Goal: Task Accomplishment & Management: Use online tool/utility

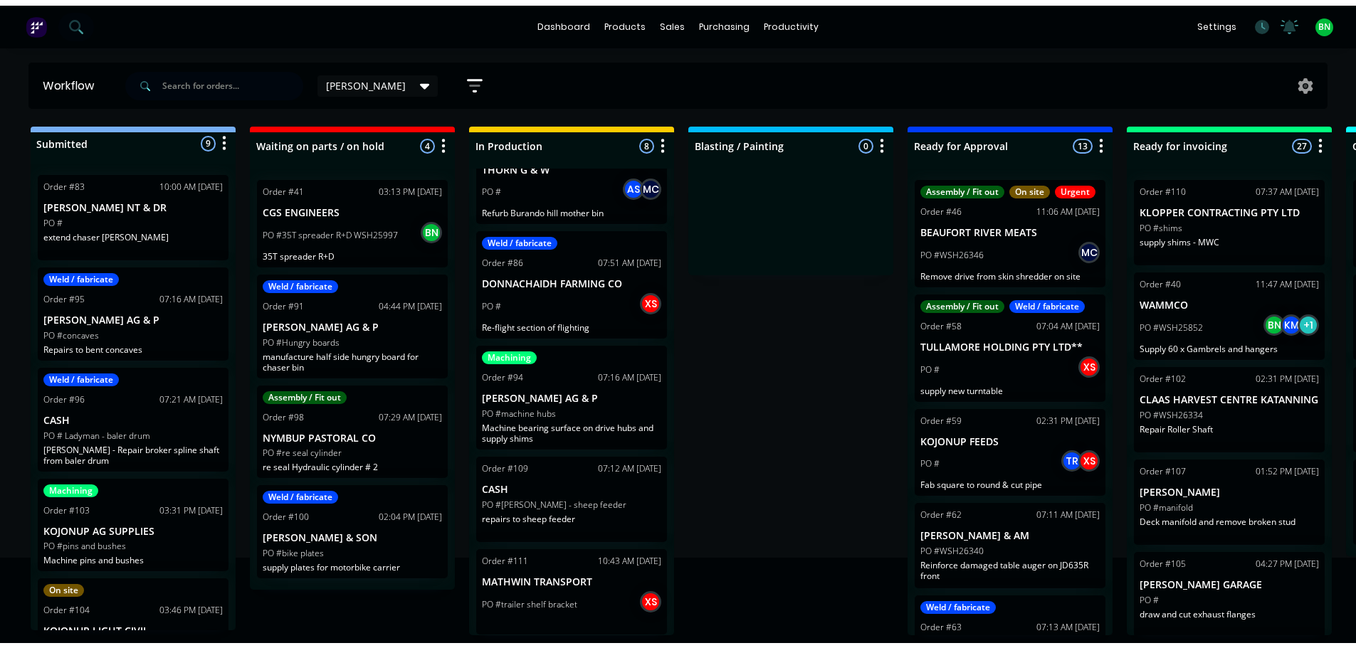
scroll to position [71, 0]
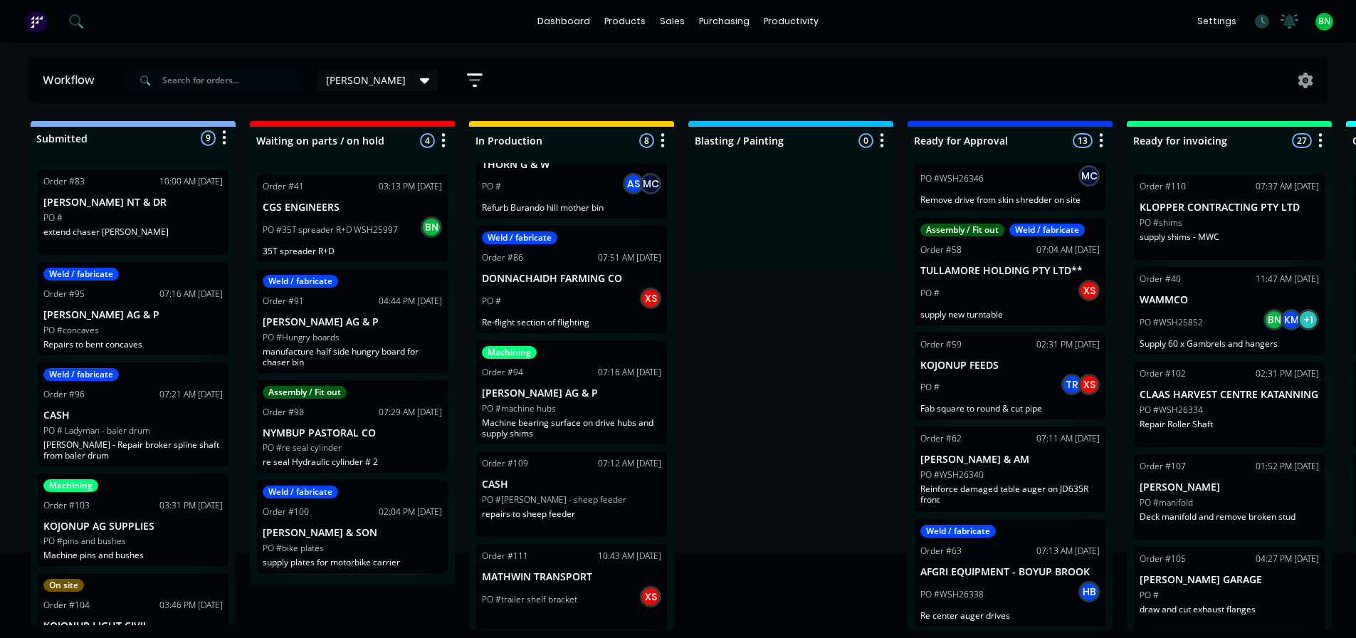
click at [1258, 226] on div "PO #shims" at bounding box center [1228, 222] width 179 height 13
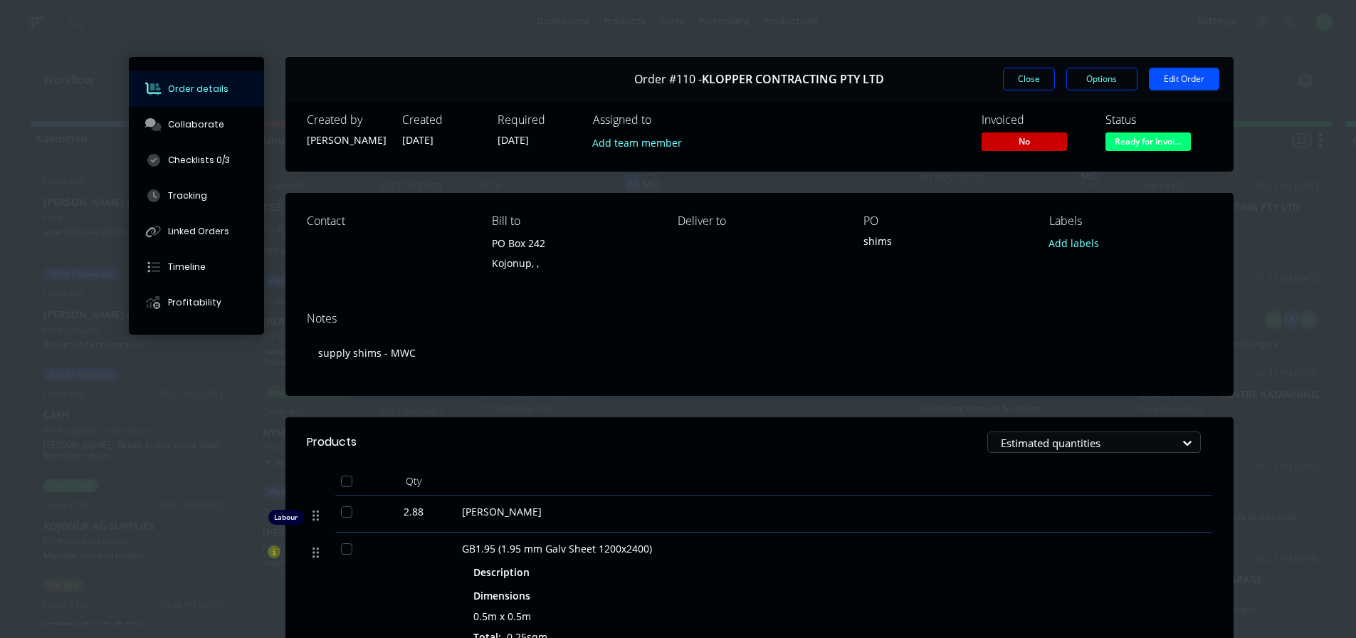
click at [1180, 76] on button "Edit Order" at bounding box center [1184, 79] width 70 height 23
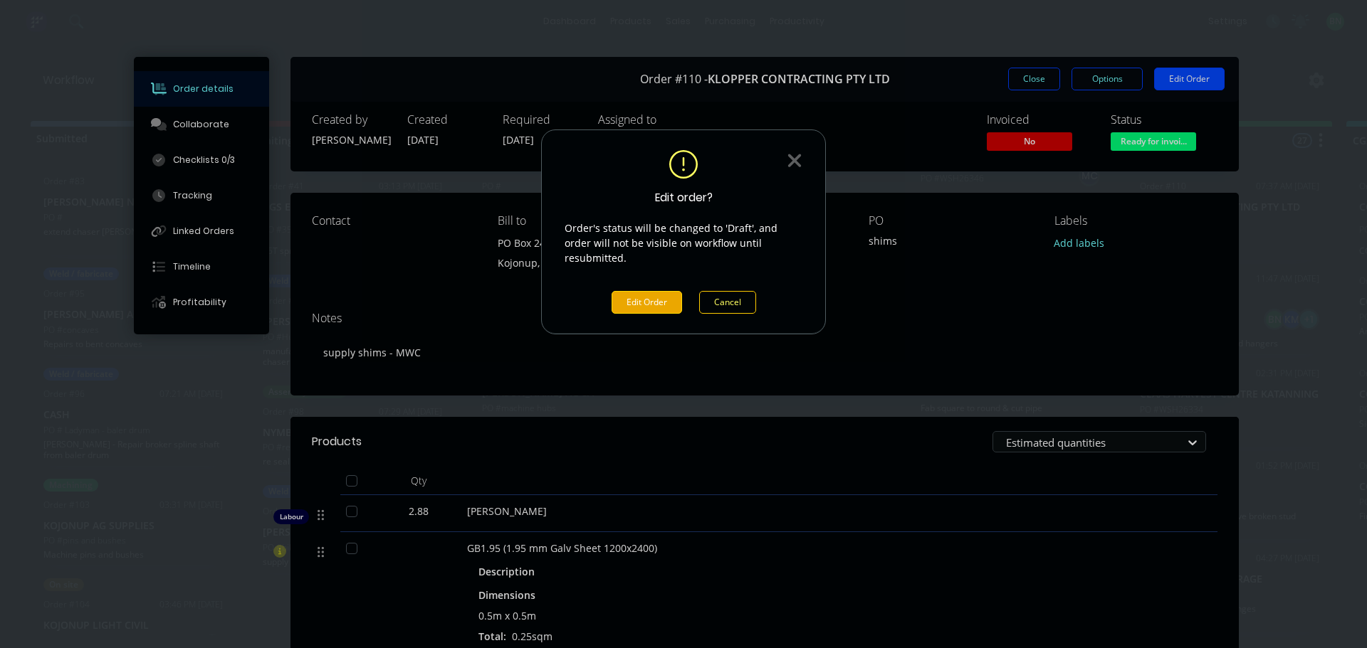
click at [676, 300] on div "Edit order? Order's status will be changed to 'Draft', and order will not be vi…" at bounding box center [683, 232] width 285 height 205
click at [673, 292] on button "Edit Order" at bounding box center [646, 302] width 70 height 23
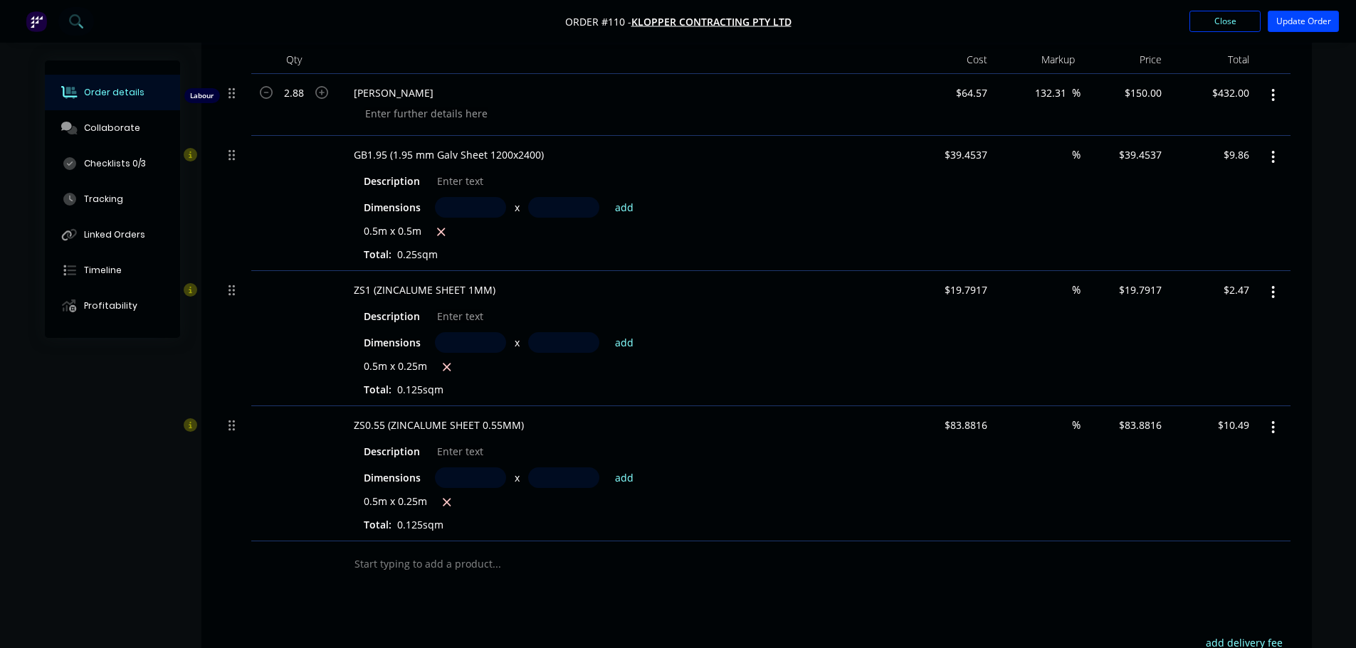
scroll to position [356, 0]
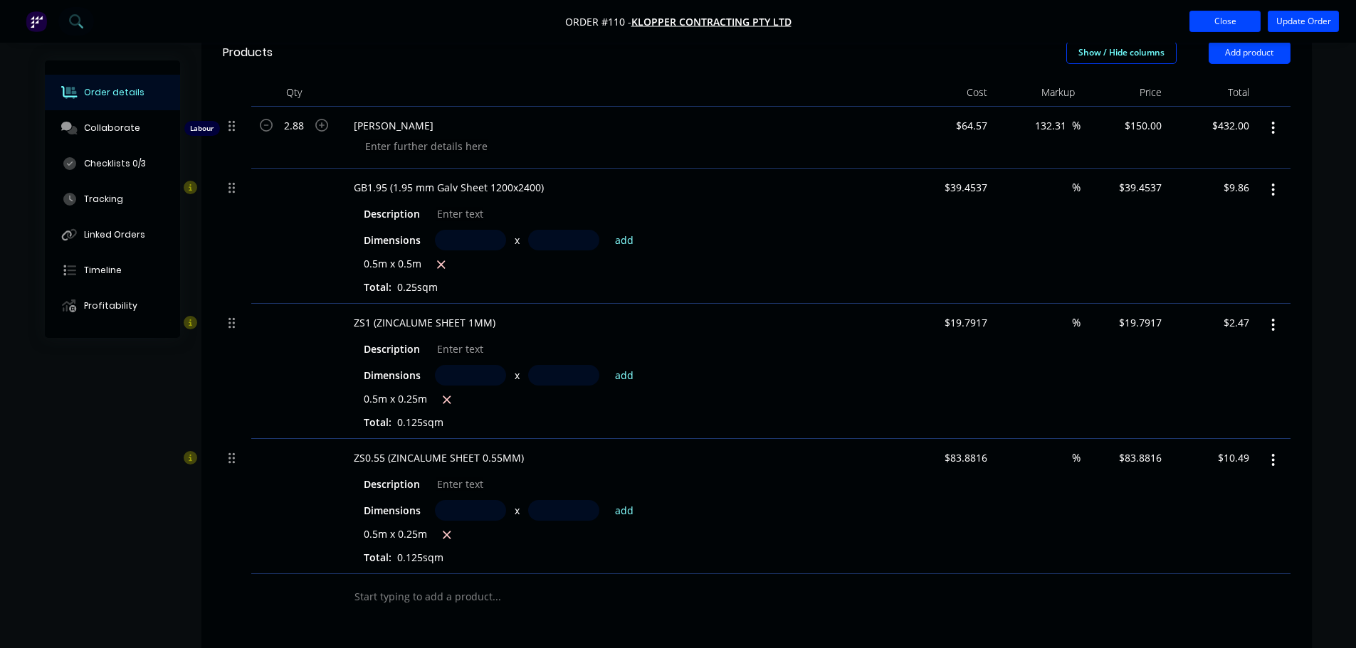
click at [1228, 19] on button "Close" at bounding box center [1224, 21] width 71 height 21
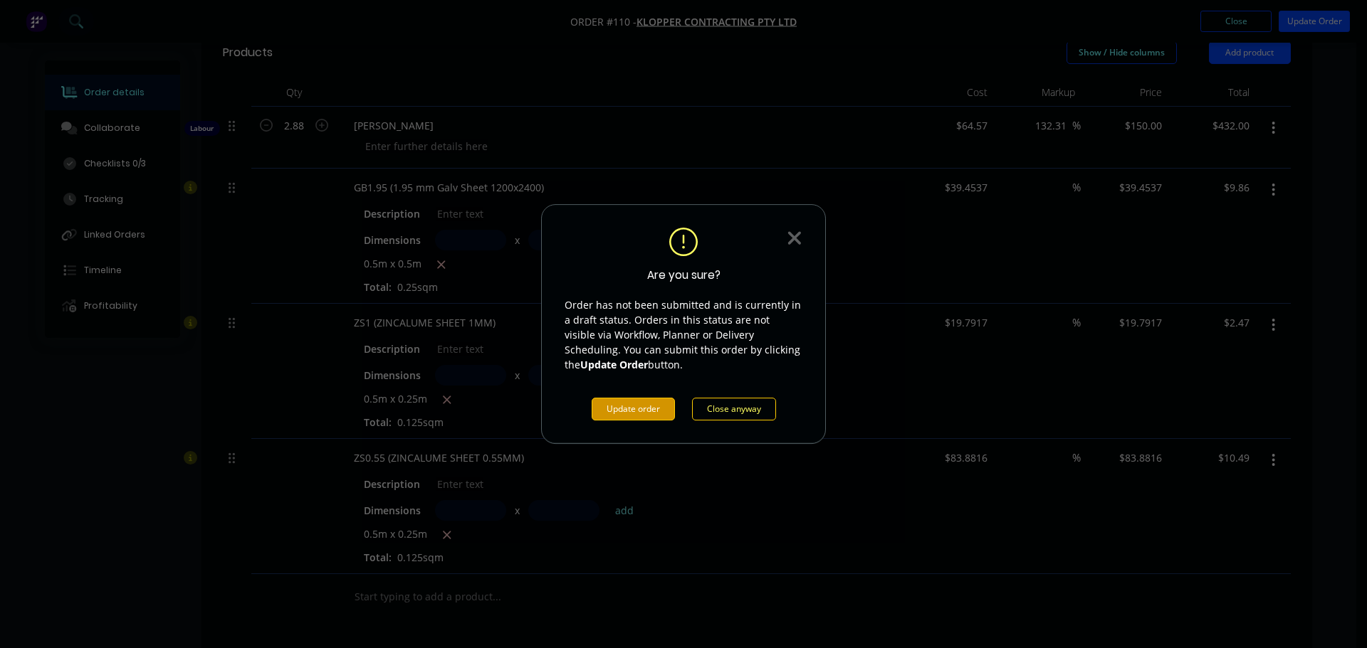
click at [635, 395] on div "Are you sure? Order has not been submitted and is currently in a draft status. …" at bounding box center [683, 325] width 238 height 194
click at [634, 404] on button "Update order" at bounding box center [632, 409] width 83 height 23
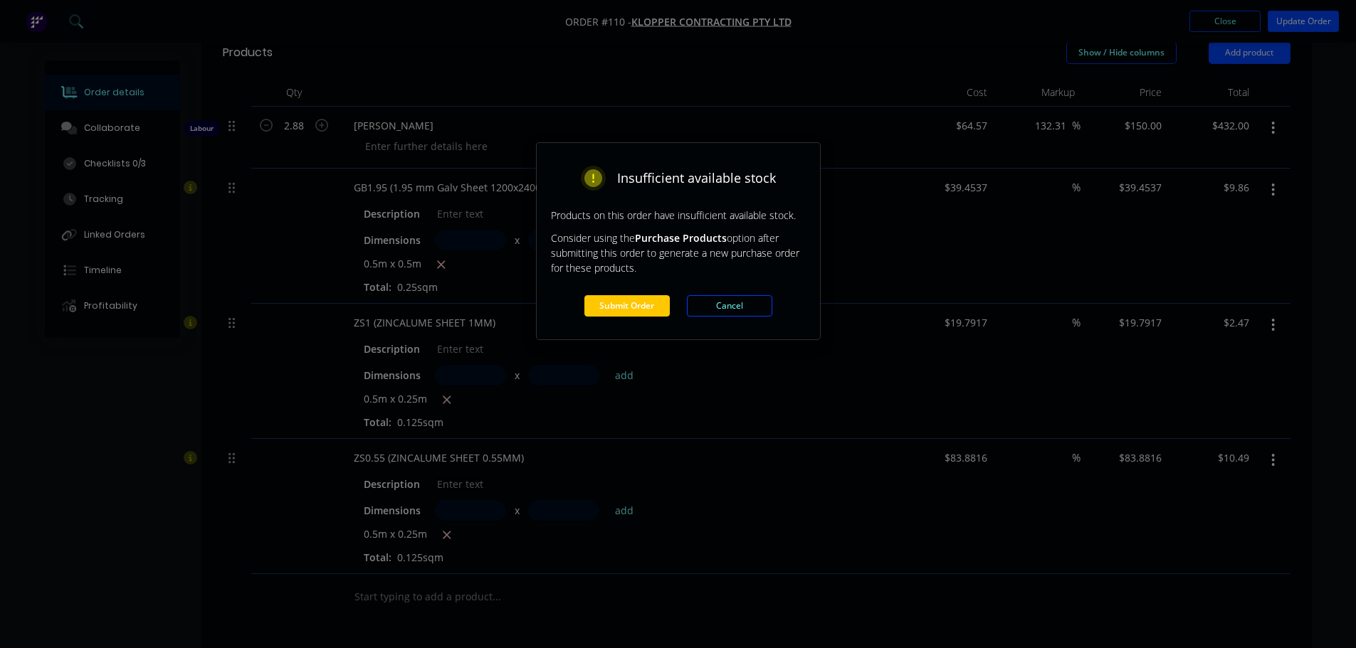
click at [600, 303] on button "Submit Order" at bounding box center [626, 305] width 85 height 21
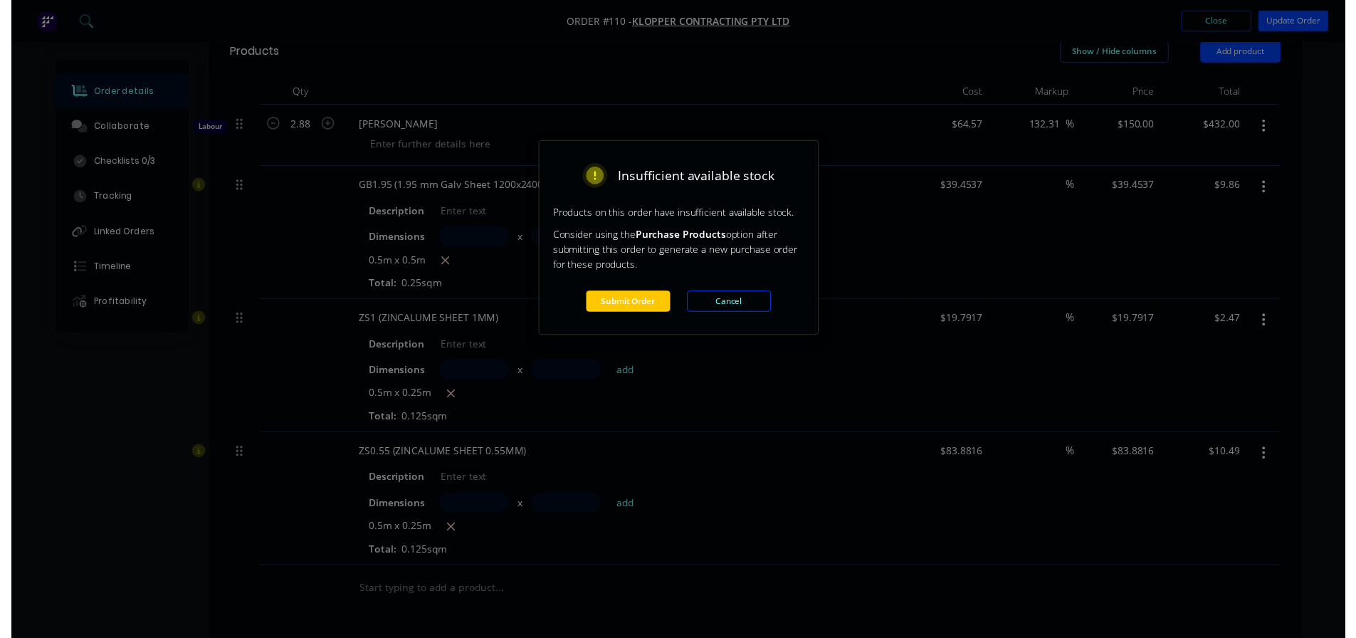
scroll to position [0, 0]
